Goal: Information Seeking & Learning: Learn about a topic

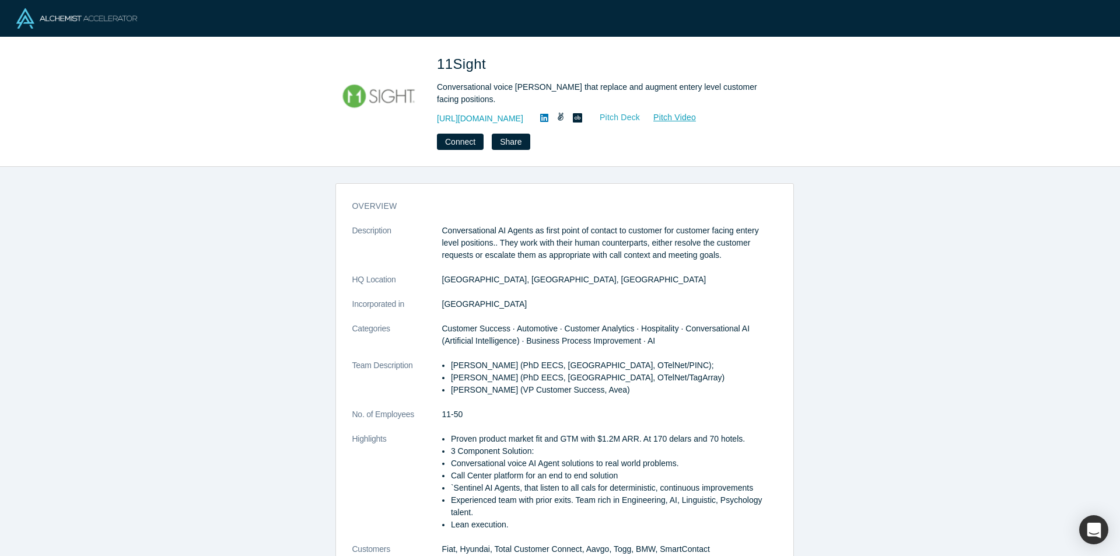
drag, startPoint x: 597, startPoint y: 125, endPoint x: 599, endPoint y: 120, distance: 6.0
drag, startPoint x: 485, startPoint y: 117, endPoint x: 508, endPoint y: 77, distance: 46.0
